Goal: Transaction & Acquisition: Register for event/course

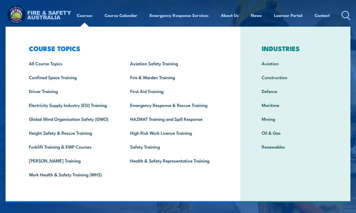
click at [36, 67] on link "All Course Topics" at bounding box center [70, 63] width 101 height 14
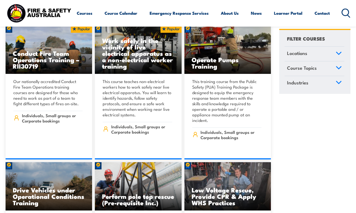
scroll to position [887, 0]
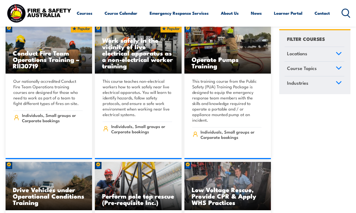
click at [339, 53] on icon at bounding box center [339, 53] width 6 height 4
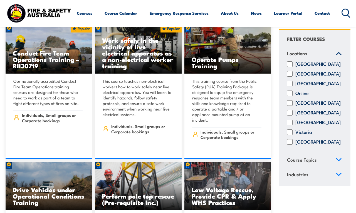
click at [289, 145] on input "Western Australia" at bounding box center [290, 142] width 6 height 6
checkbox input "true"
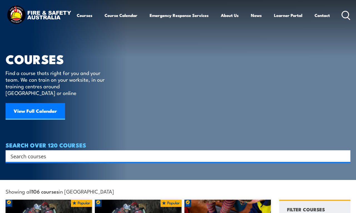
click at [347, 12] on circle at bounding box center [345, 14] width 7 height 7
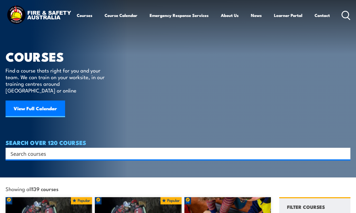
click at [22, 150] on input "Search input" at bounding box center [175, 154] width 328 height 8
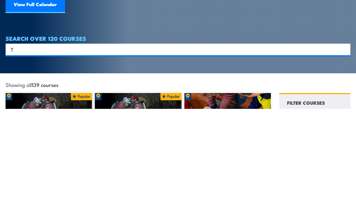
scroll to position [0, 0]
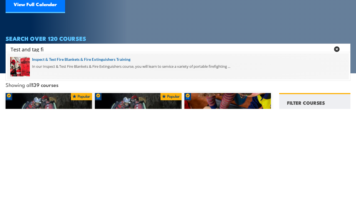
type input "Test and tag fi"
click at [46, 158] on span at bounding box center [178, 171] width 342 height 26
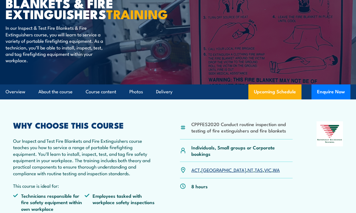
scroll to position [75, 0]
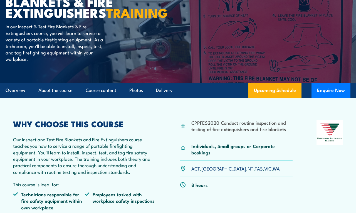
click at [273, 172] on link "WA" at bounding box center [276, 168] width 7 height 7
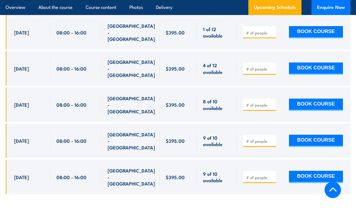
scroll to position [1075, 0]
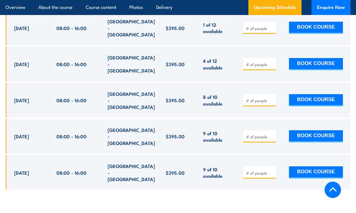
click at [136, 127] on span "[GEOGRAPHIC_DATA] - [GEOGRAPHIC_DATA]" at bounding box center [131, 136] width 47 height 19
click at [332, 130] on button "BOOK COURSE" at bounding box center [316, 136] width 54 height 12
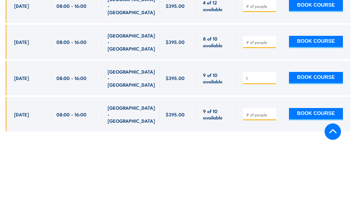
type input "1"
click at [325, 130] on button "BOOK COURSE" at bounding box center [316, 136] width 54 height 12
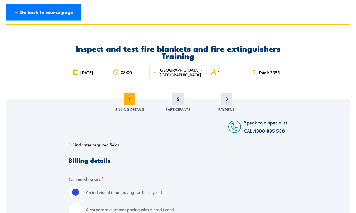
scroll to position [4, 0]
click at [169, 73] on span "[GEOGRAPHIC_DATA] - [GEOGRAPHIC_DATA]" at bounding box center [180, 71] width 44 height 9
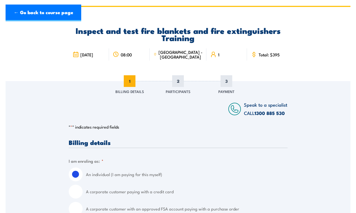
scroll to position [0, 0]
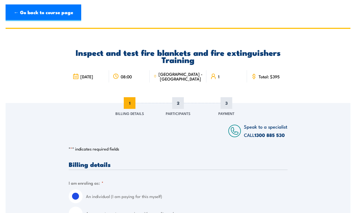
click at [38, 12] on link "← Go back to course page" at bounding box center [44, 12] width 76 height 17
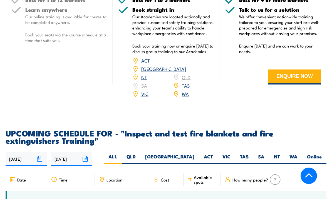
scroll to position [858, 0]
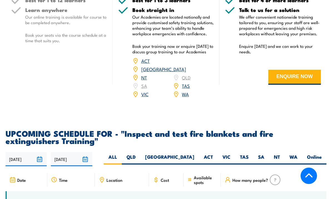
click at [187, 97] on link "WA" at bounding box center [185, 94] width 7 height 7
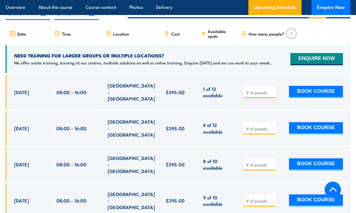
scroll to position [1011, 0]
